Goal: Task Accomplishment & Management: Manage account settings

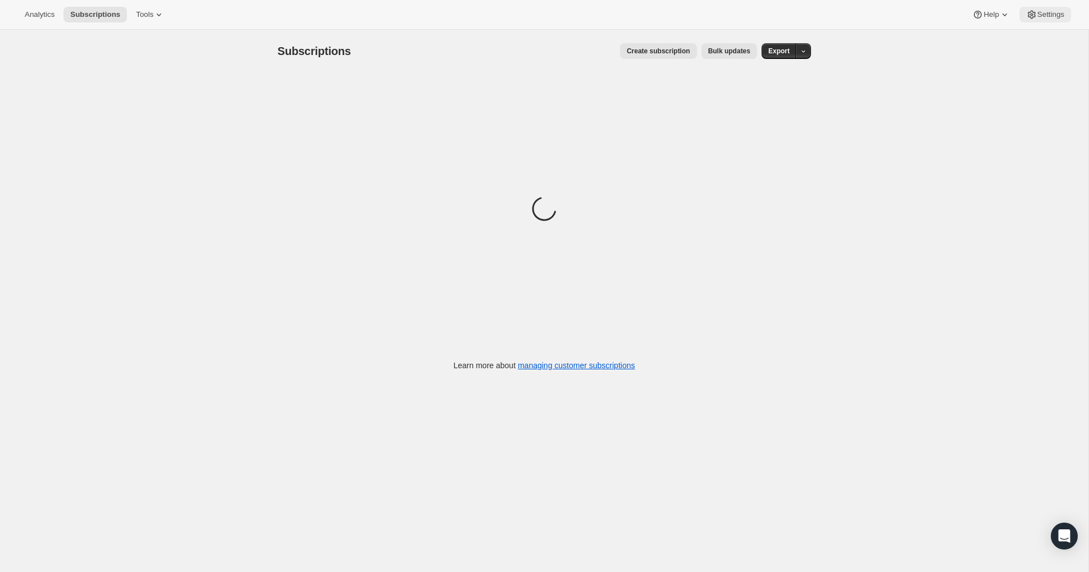
click at [1041, 19] on span "Settings" at bounding box center [1051, 14] width 27 height 9
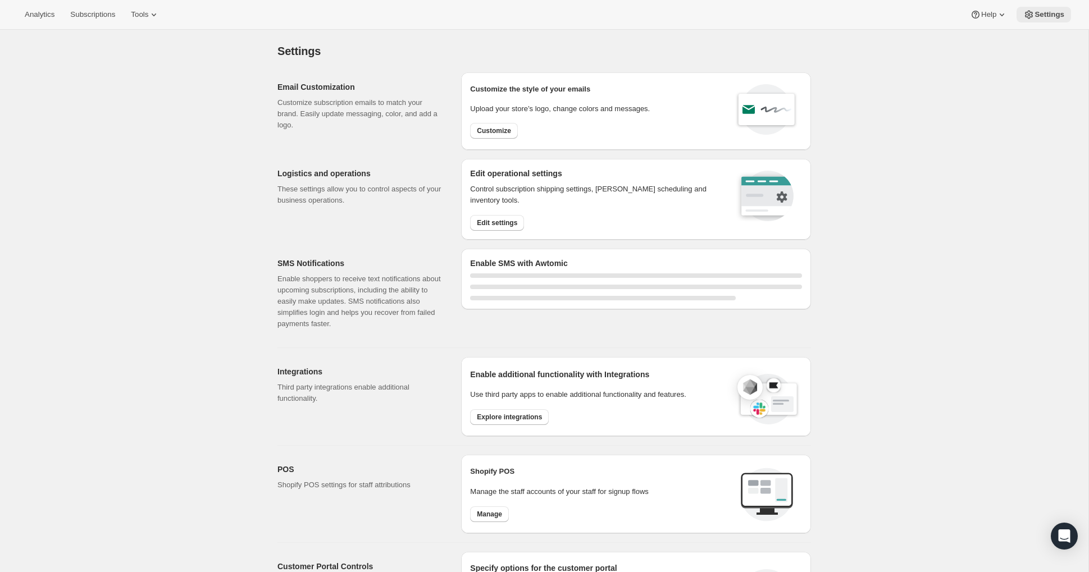
select select "21:00"
select select "09:00"
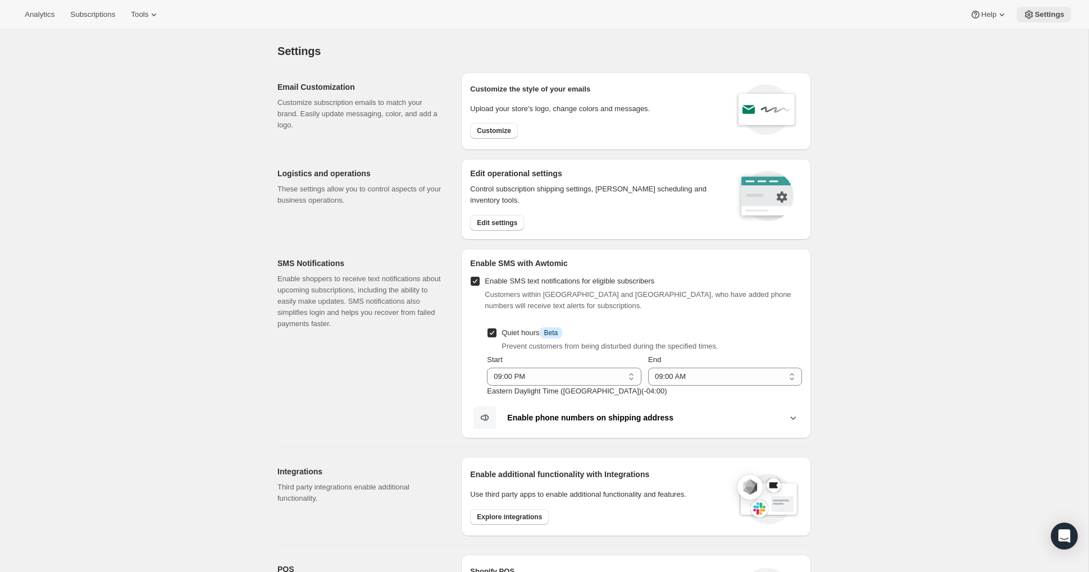
click at [1031, 14] on icon at bounding box center [1029, 15] width 8 height 8
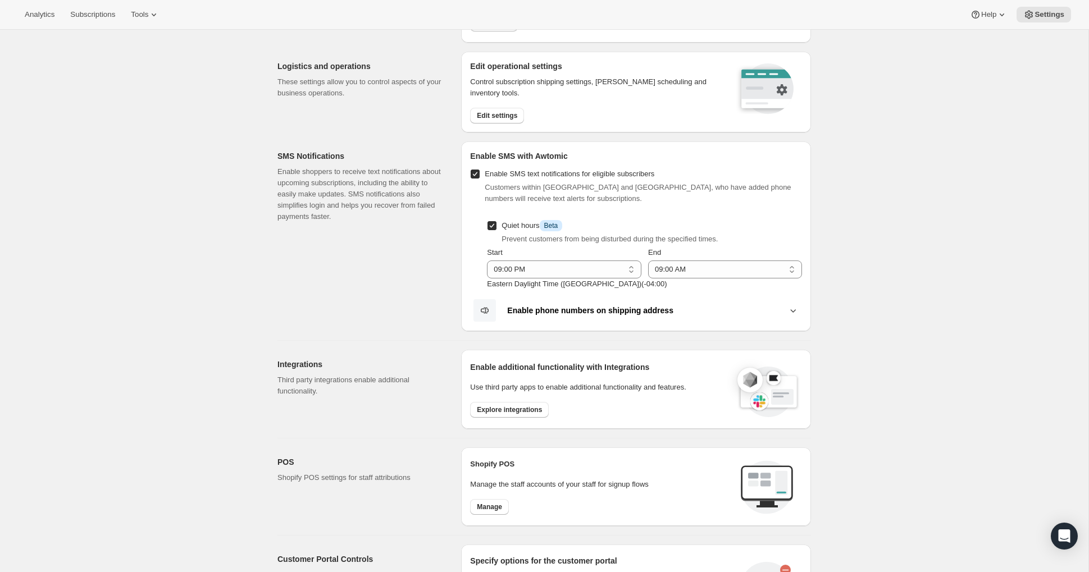
scroll to position [107, 0]
click at [508, 410] on span "Explore integrations" at bounding box center [509, 410] width 65 height 9
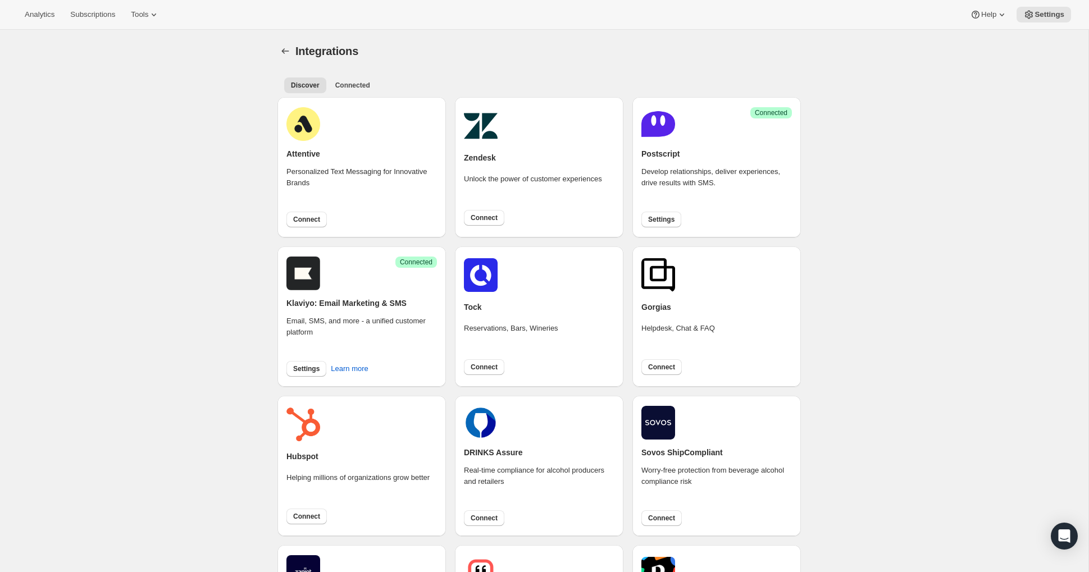
click at [667, 214] on span "Settings" at bounding box center [661, 218] width 26 height 9
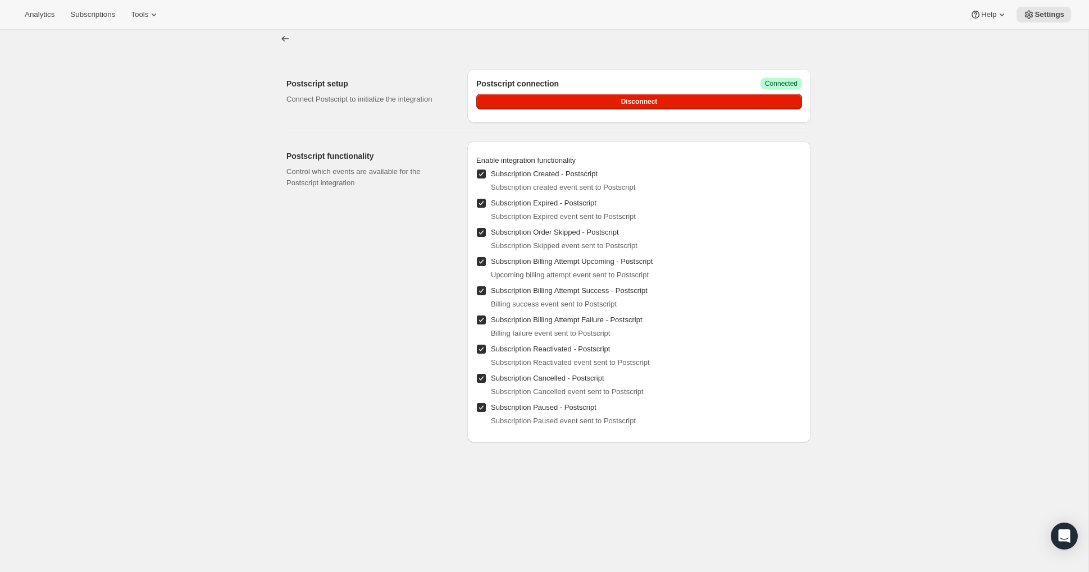
scroll to position [12, 0]
